Goal: Information Seeking & Learning: Learn about a topic

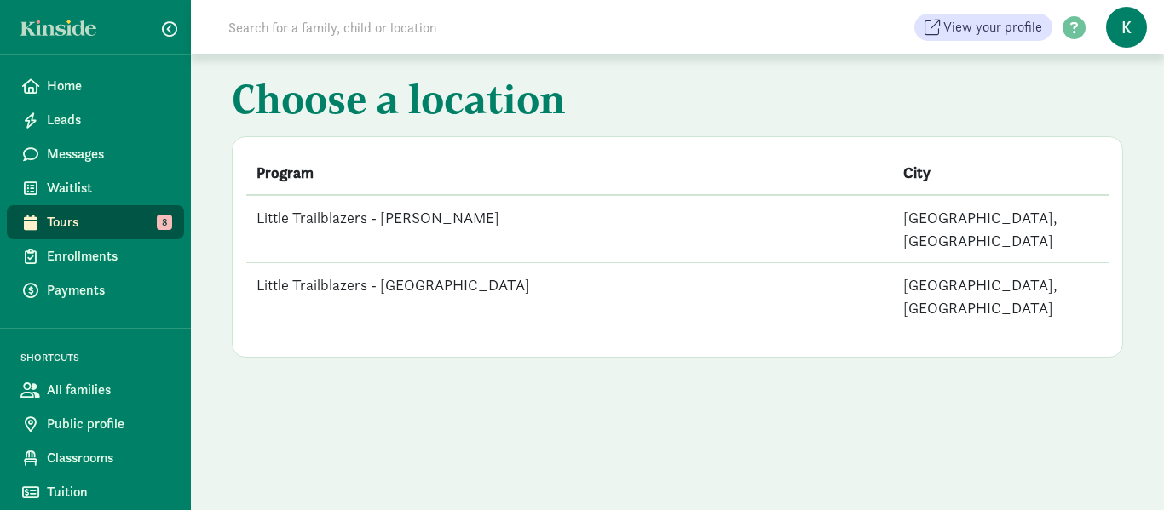
click at [434, 216] on td "Little Trailblazers - [PERSON_NAME]" at bounding box center [569, 229] width 647 height 68
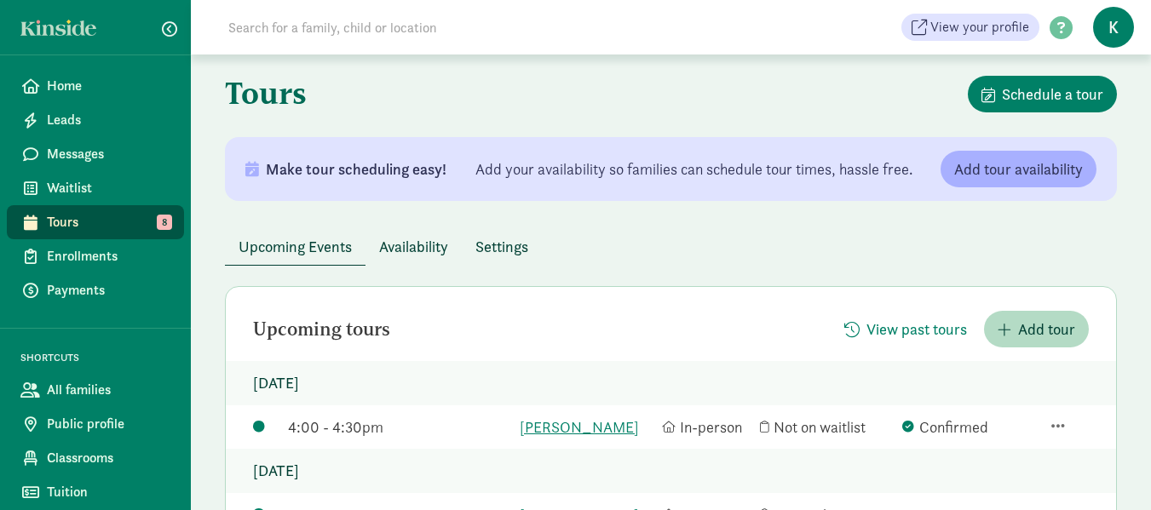
scroll to position [339, 0]
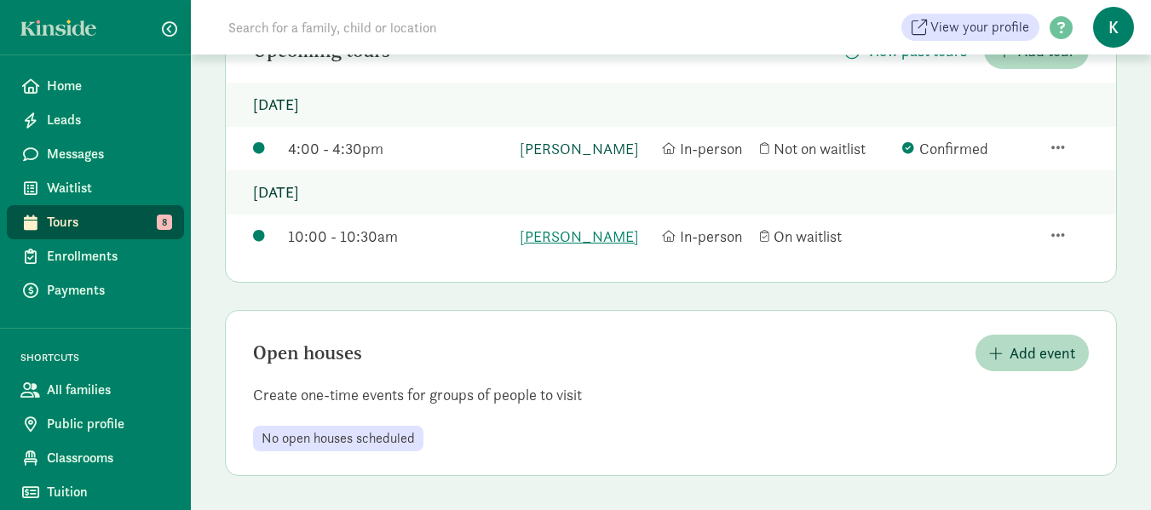
click at [555, 149] on link "Alyse Scaife" at bounding box center [587, 148] width 134 height 23
click at [551, 233] on link "Ivy Bomer" at bounding box center [587, 236] width 134 height 23
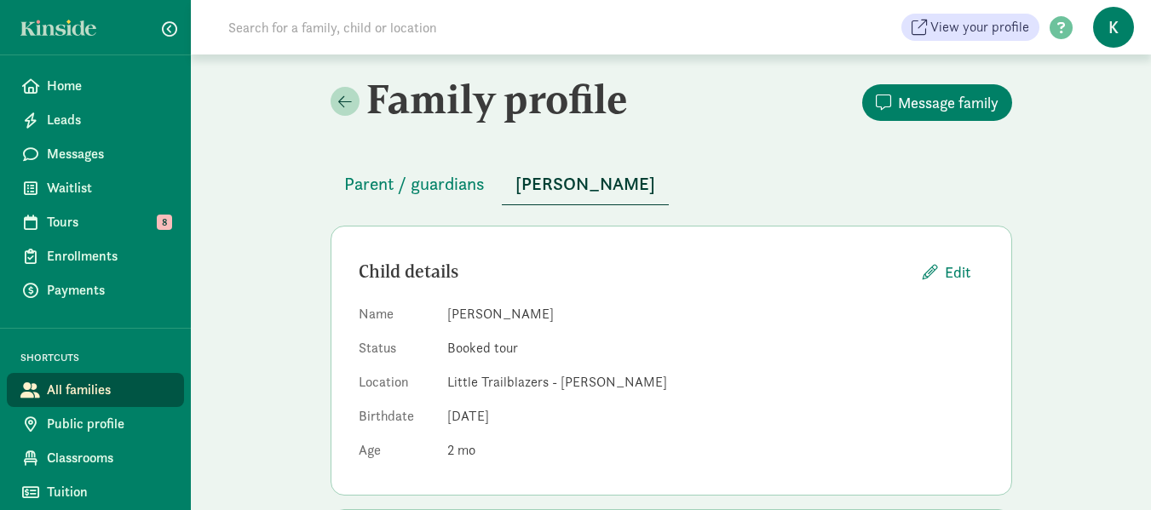
click at [583, 184] on span "Alyse Scaife" at bounding box center [585, 183] width 140 height 27
click at [723, 257] on div "Child details Edit" at bounding box center [671, 272] width 625 height 37
click at [416, 186] on span "Parent / guardians" at bounding box center [414, 183] width 141 height 27
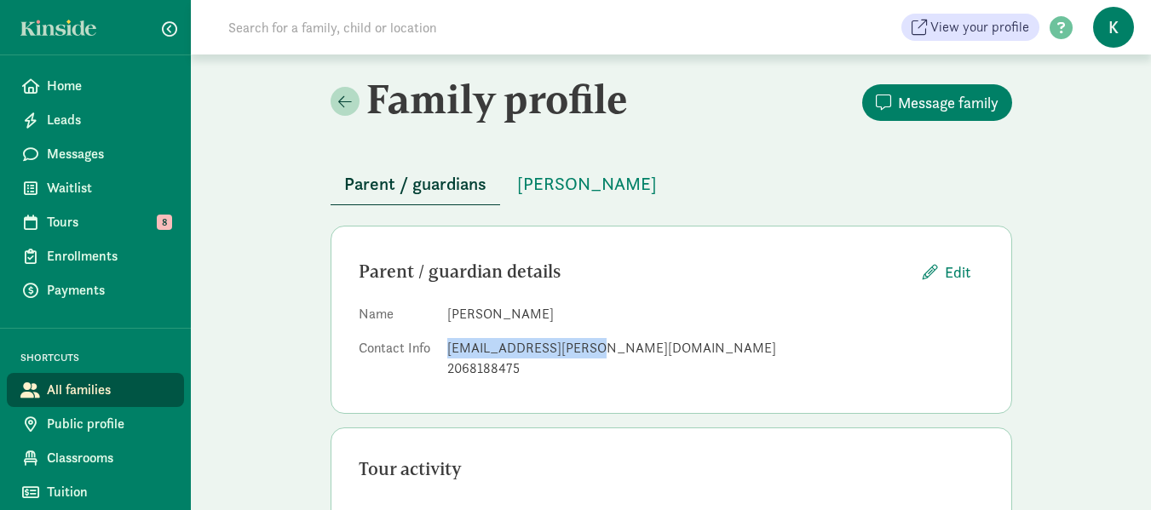
drag, startPoint x: 583, startPoint y: 349, endPoint x: 448, endPoint y: 344, distance: 134.7
click at [448, 344] on div "zach.scaife@gmail.com" at bounding box center [715, 348] width 537 height 20
copy div "zach.scaife@gmail.com"
click at [87, 219] on span "Tours" at bounding box center [109, 222] width 124 height 20
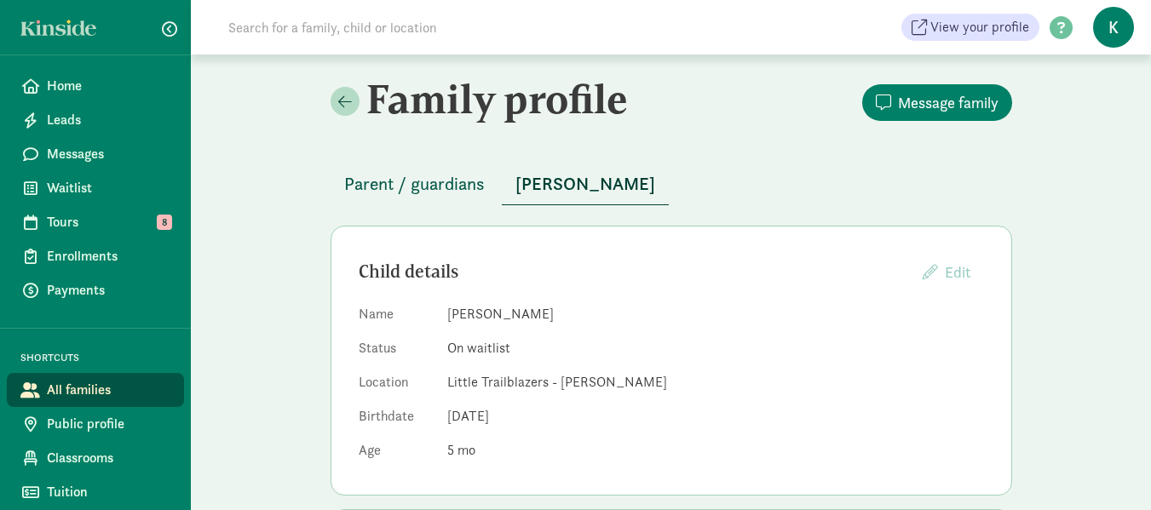
click at [404, 184] on span "Parent / guardians" at bounding box center [414, 183] width 141 height 27
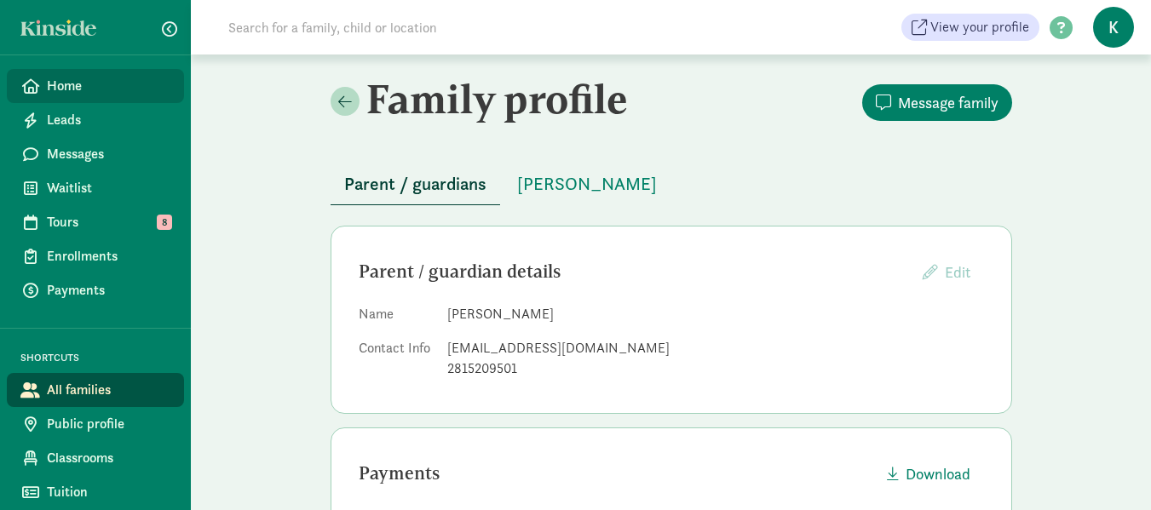
click at [71, 89] on span "Home" at bounding box center [109, 86] width 124 height 20
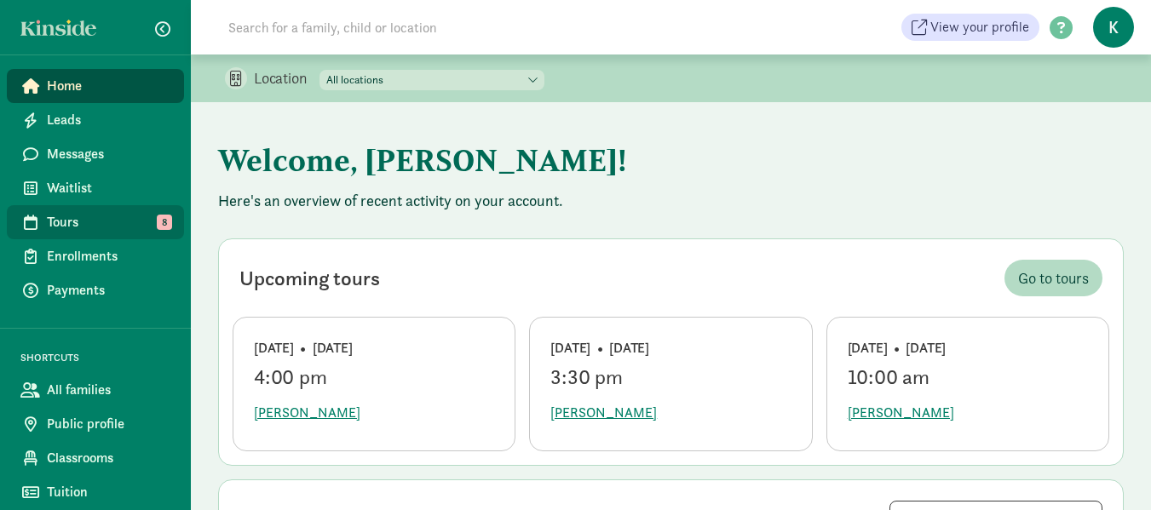
click at [77, 220] on span "Tours" at bounding box center [109, 222] width 124 height 20
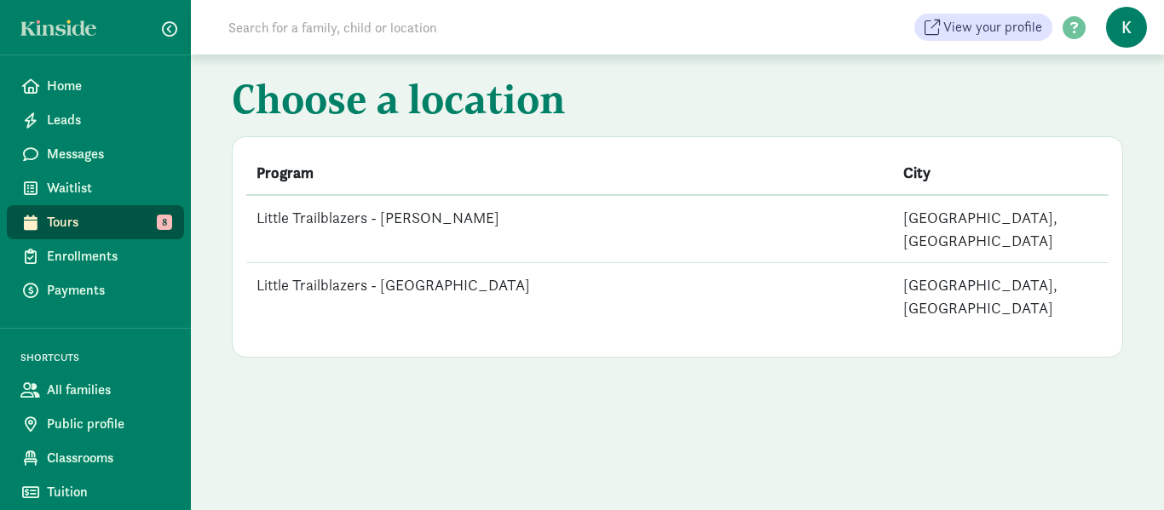
click at [399, 263] on td "Little Trailblazers - [GEOGRAPHIC_DATA]" at bounding box center [569, 296] width 647 height 67
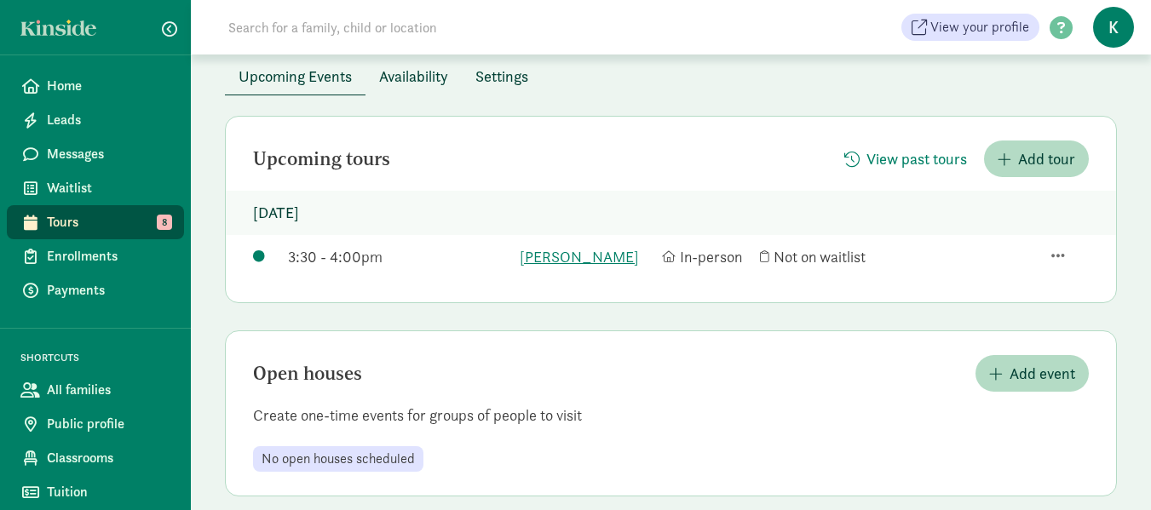
scroll to position [160, 0]
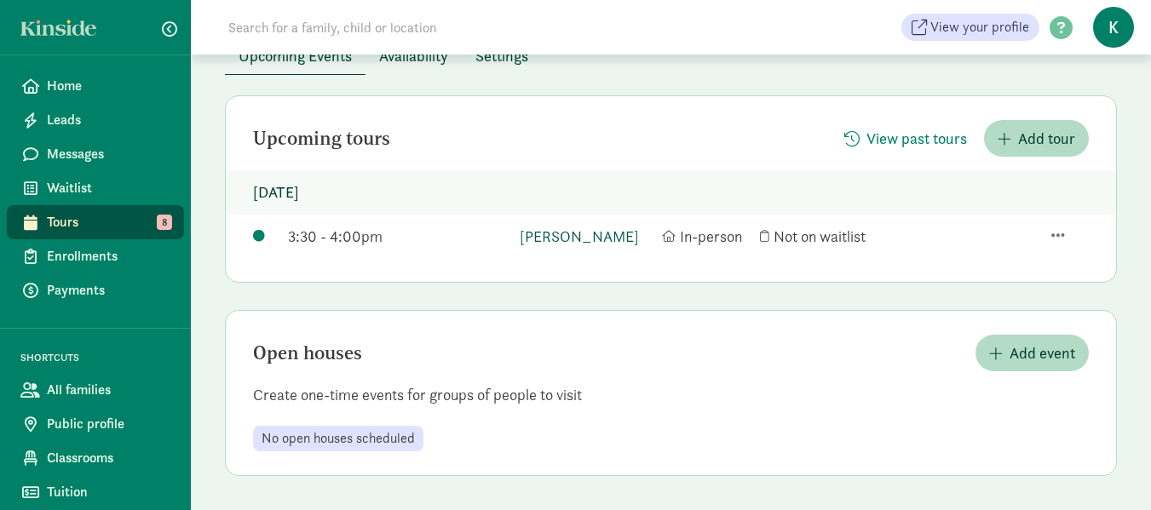
click at [559, 239] on link "Austyn Brassfield" at bounding box center [587, 236] width 134 height 23
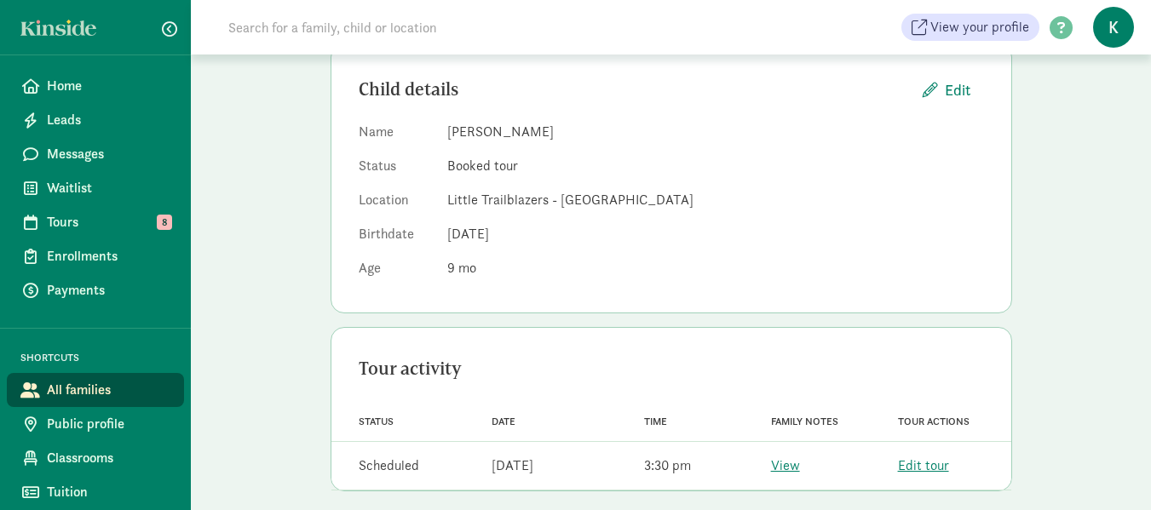
scroll to position [198, 0]
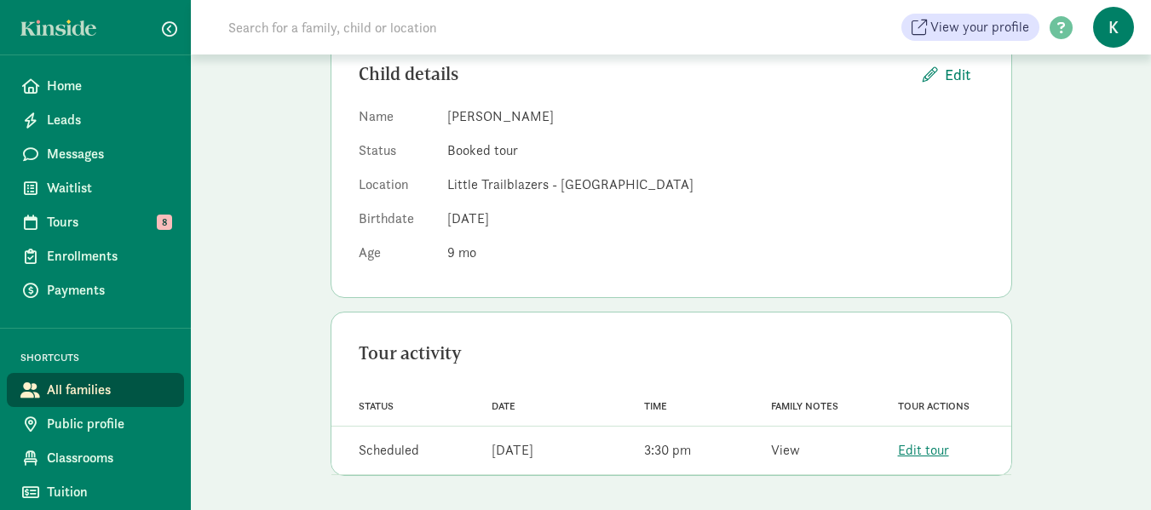
click at [790, 453] on link "View" at bounding box center [785, 450] width 29 height 18
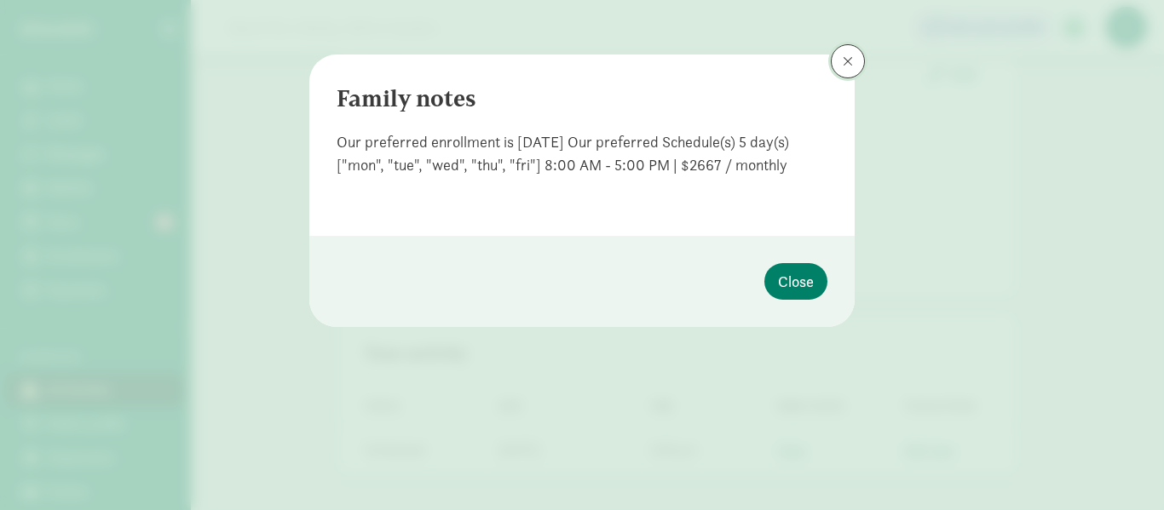
click at [849, 68] on button at bounding box center [847, 61] width 34 height 34
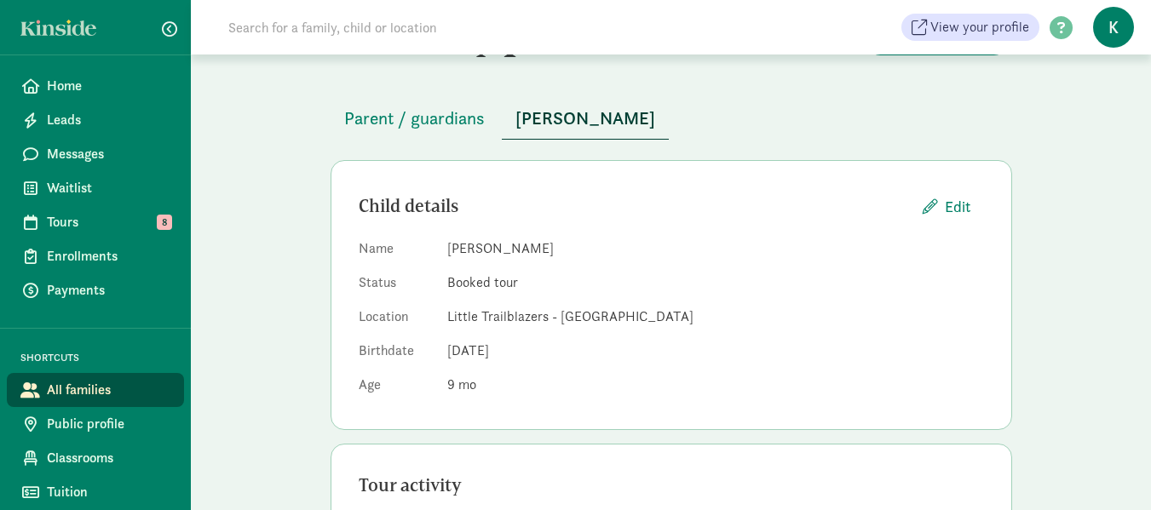
scroll to position [0, 0]
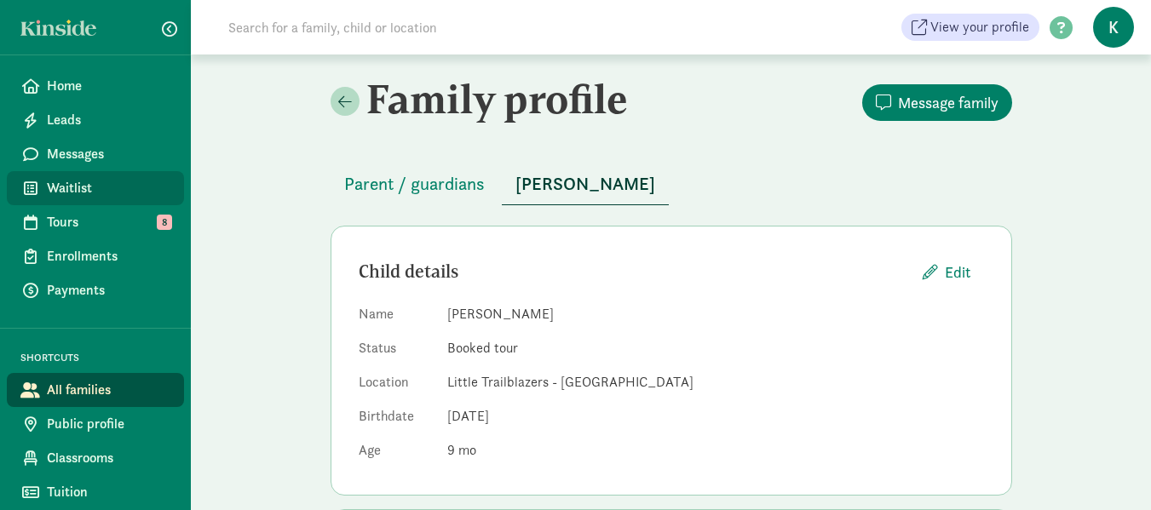
click at [95, 186] on span "Waitlist" at bounding box center [109, 188] width 124 height 20
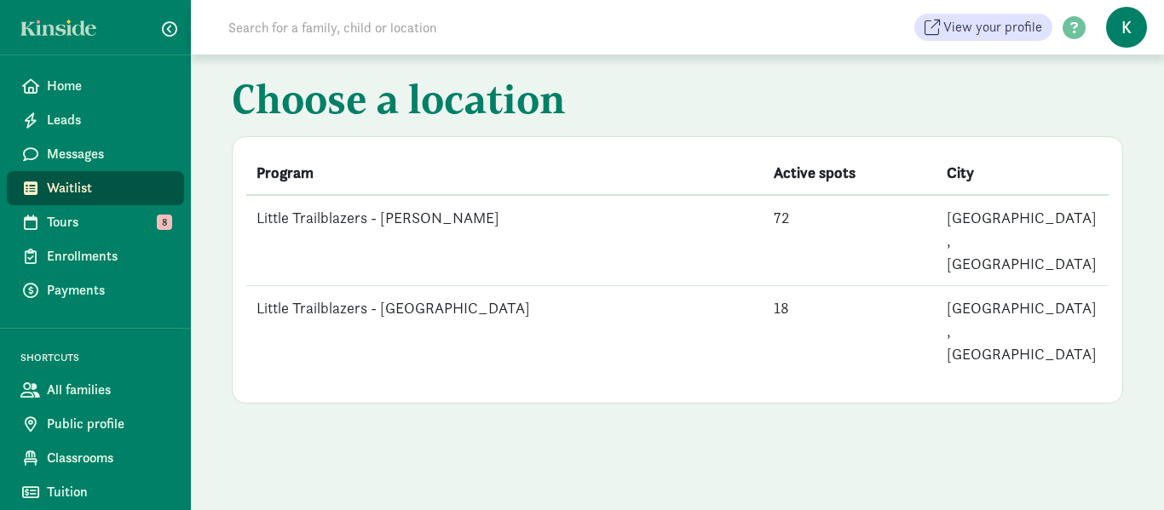
click at [780, 219] on td "72" at bounding box center [849, 240] width 172 height 91
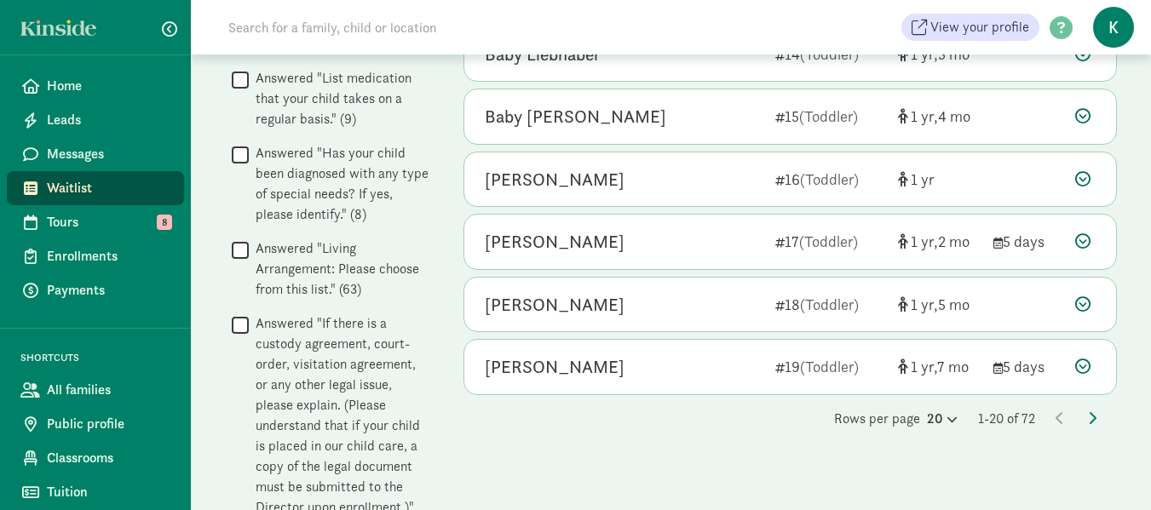
scroll to position [1107, 0]
click at [1099, 422] on div "Rows per page 20 1-20 of 72" at bounding box center [789, 421] width 653 height 20
click at [1090, 416] on icon at bounding box center [1092, 420] width 9 height 14
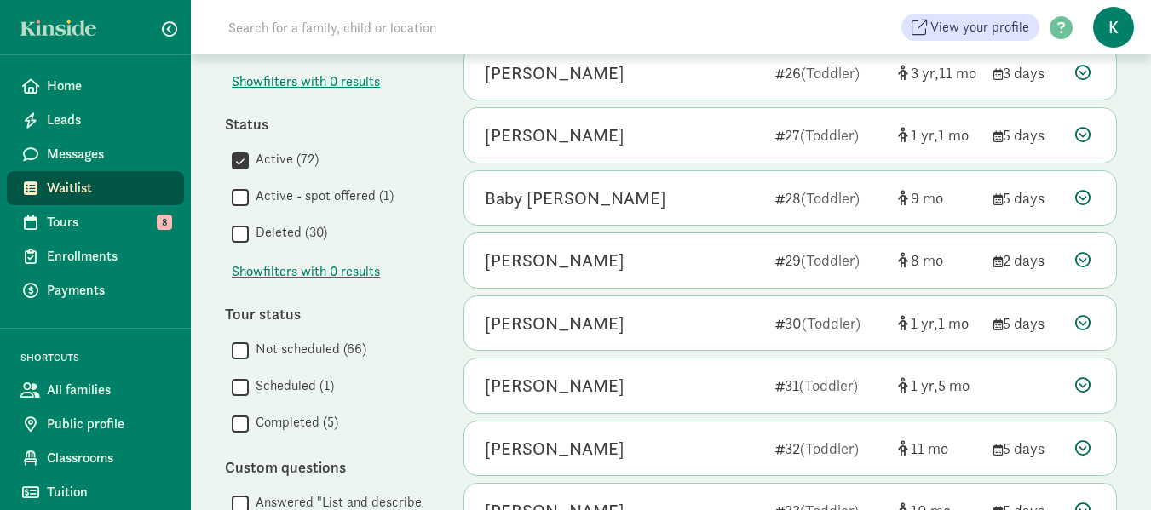
scroll to position [0, 0]
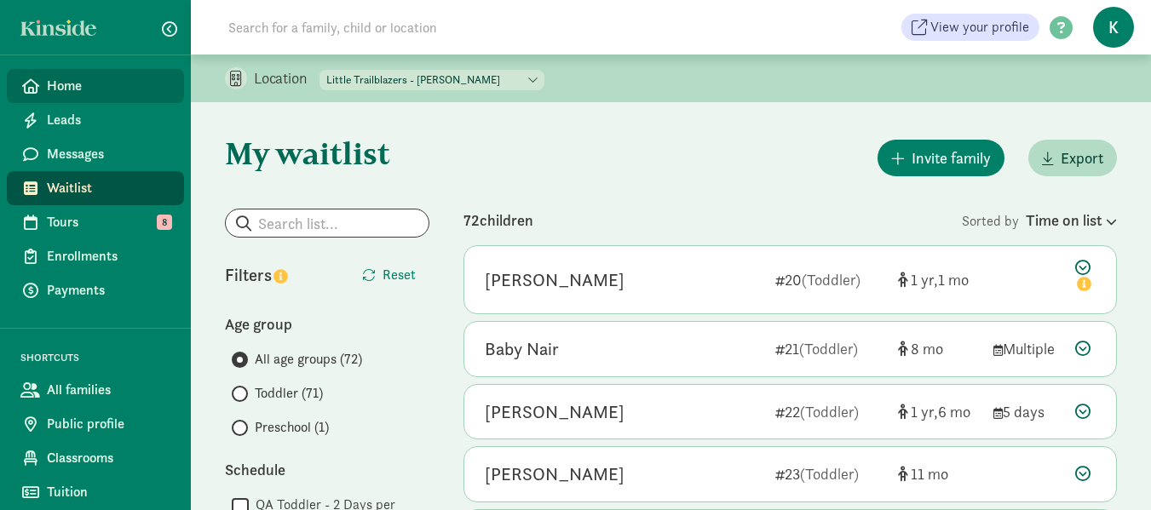
click at [69, 86] on span "Home" at bounding box center [109, 86] width 124 height 20
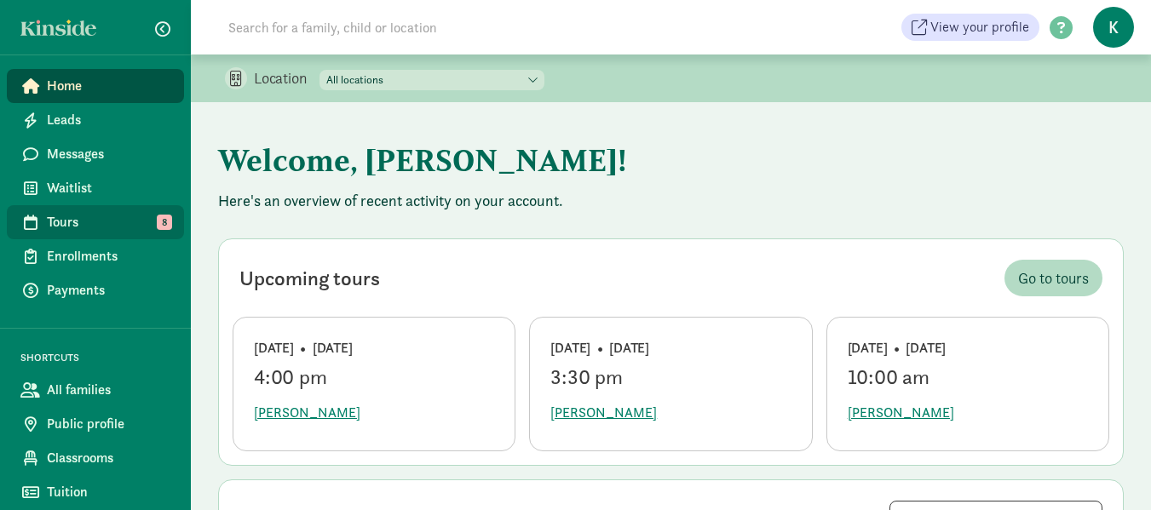
click at [87, 227] on span "Tours" at bounding box center [109, 222] width 124 height 20
